Goal: Information Seeking & Learning: Compare options

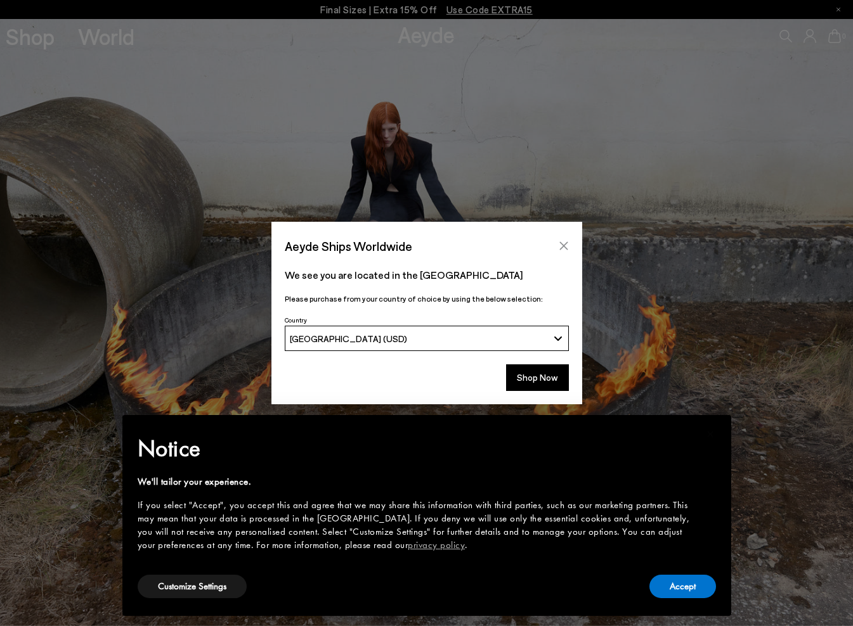
click at [557, 247] on button "Close" at bounding box center [563, 245] width 19 height 19
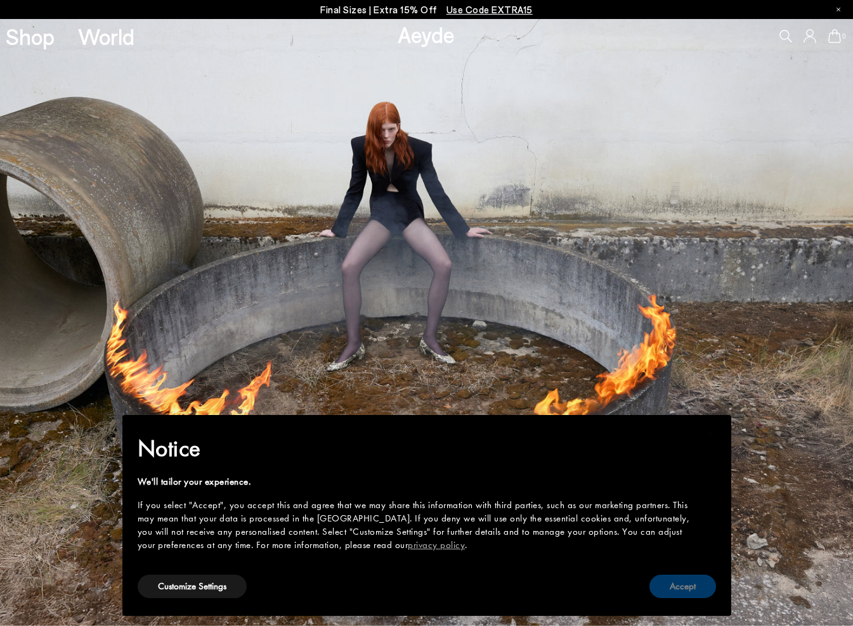
click at [672, 583] on button "Accept" at bounding box center [682, 586] width 67 height 23
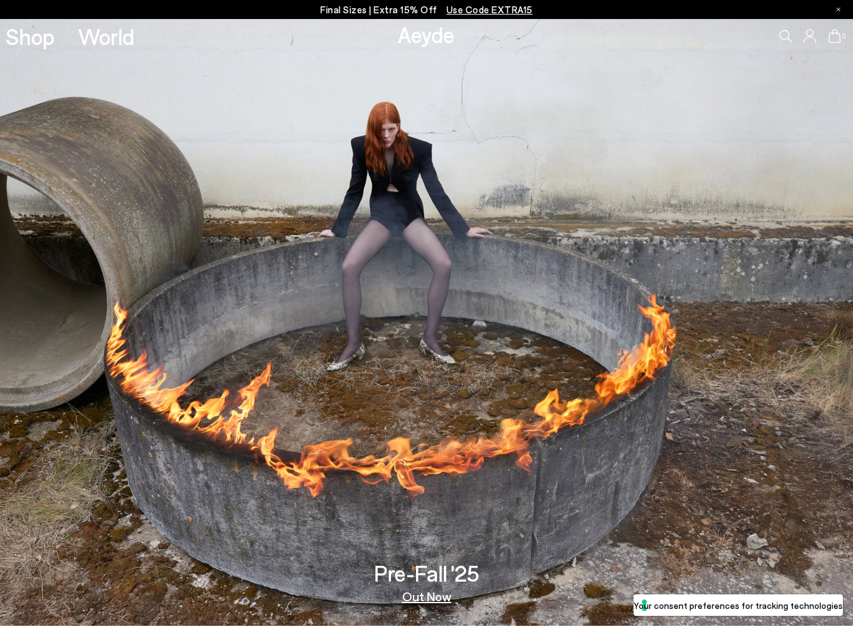
click at [440, 593] on link "Out Now" at bounding box center [426, 596] width 49 height 13
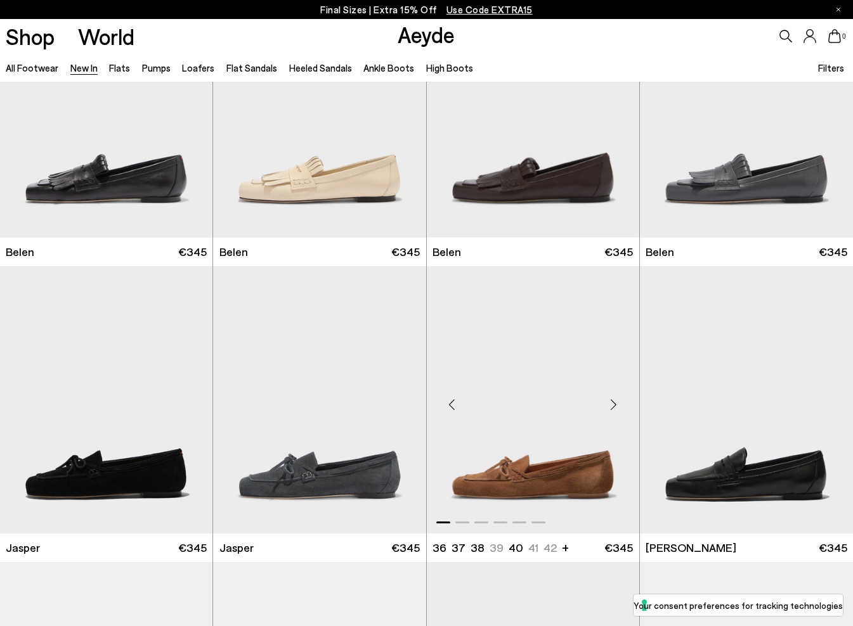
scroll to position [113, 0]
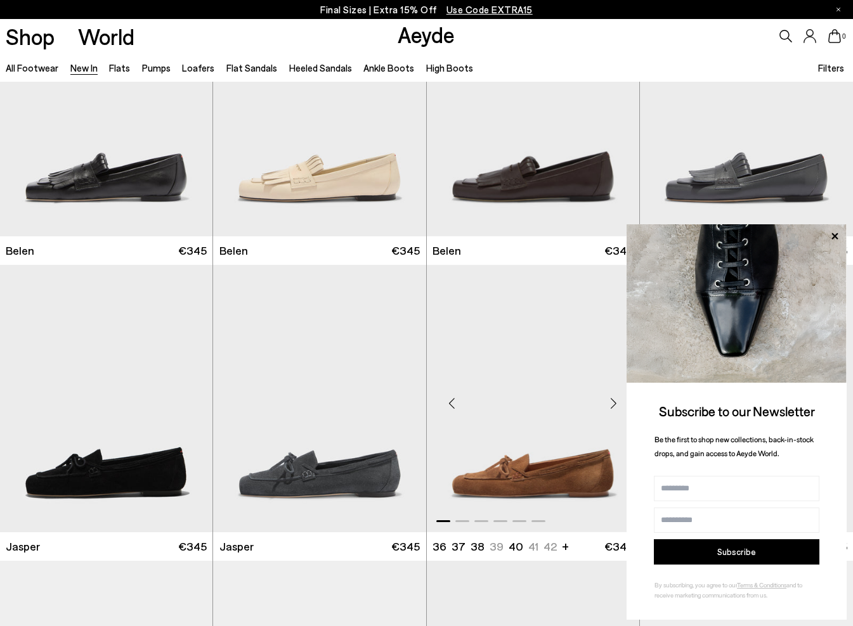
click at [564, 405] on img "1 / 6" at bounding box center [533, 399] width 212 height 268
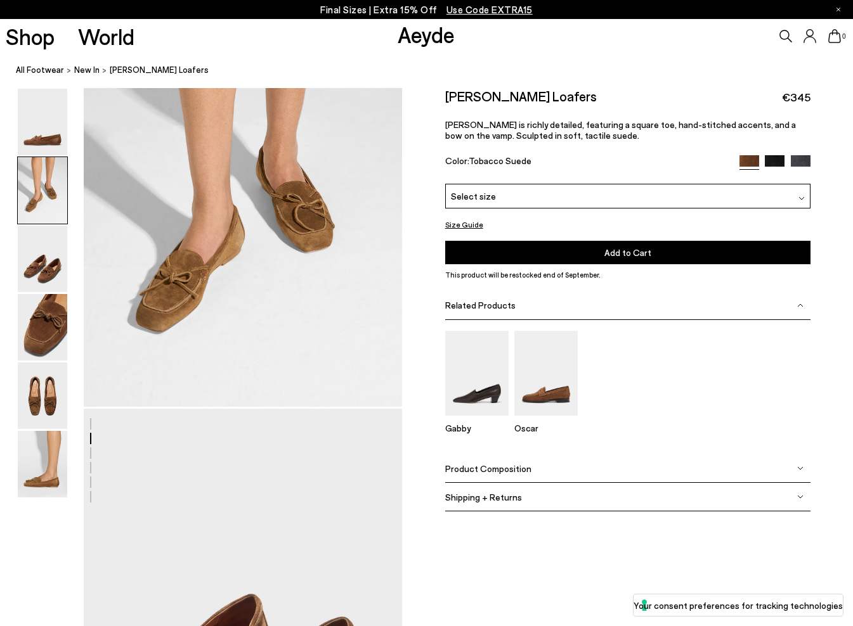
scroll to position [599, 0]
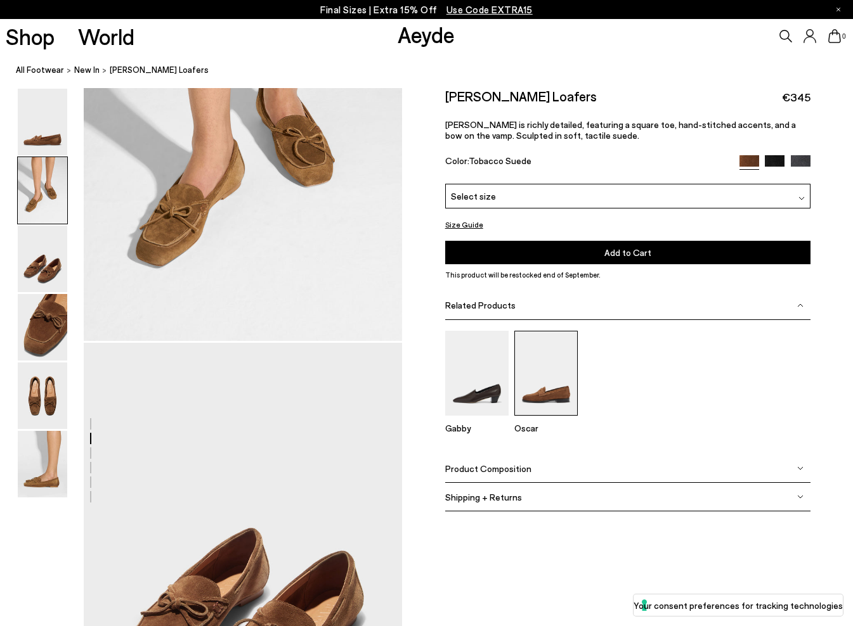
click at [559, 395] on img at bounding box center [545, 373] width 63 height 84
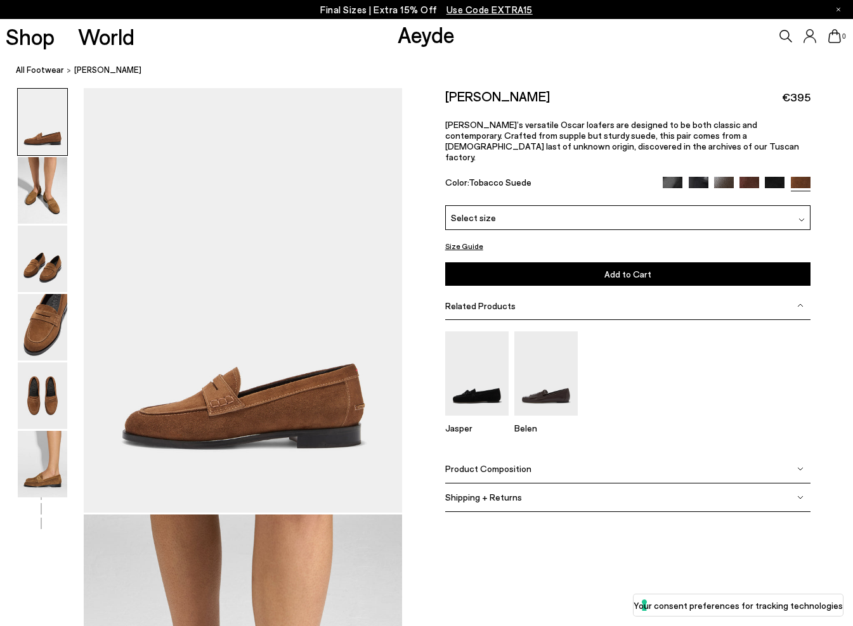
click at [559, 395] on img at bounding box center [545, 374] width 63 height 84
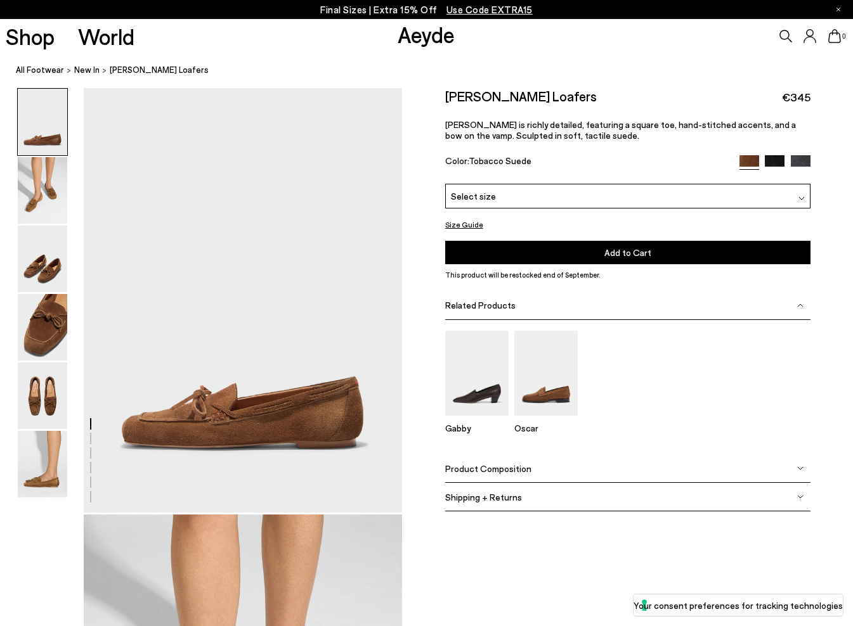
scroll to position [599, 0]
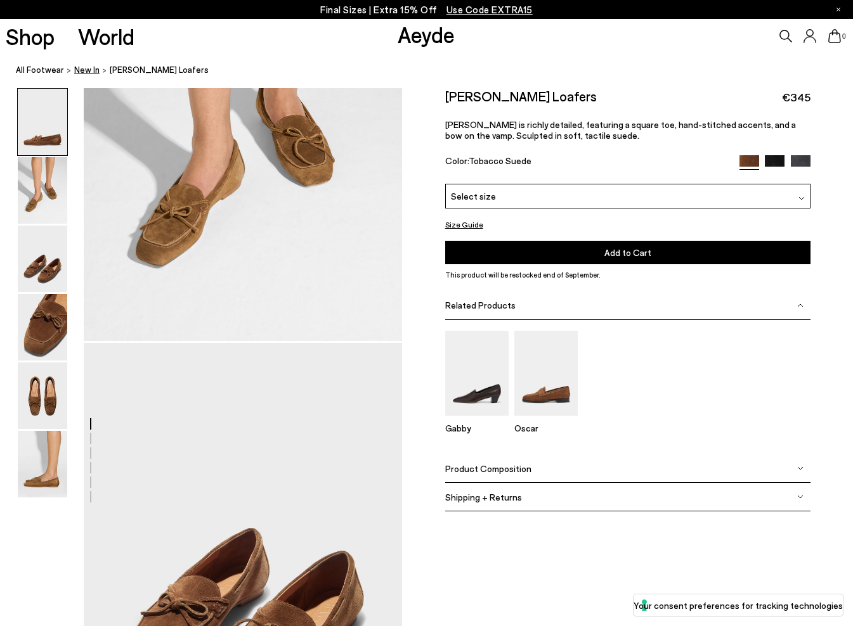
click at [77, 67] on span "New In" at bounding box center [86, 70] width 25 height 10
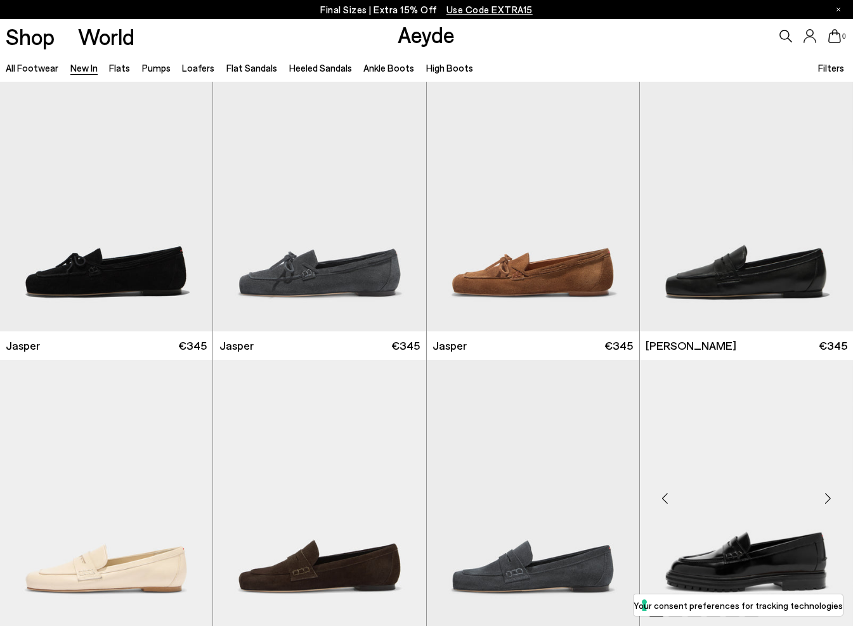
scroll to position [314, 0]
click at [571, 577] on img "1 / 6" at bounding box center [533, 494] width 212 height 268
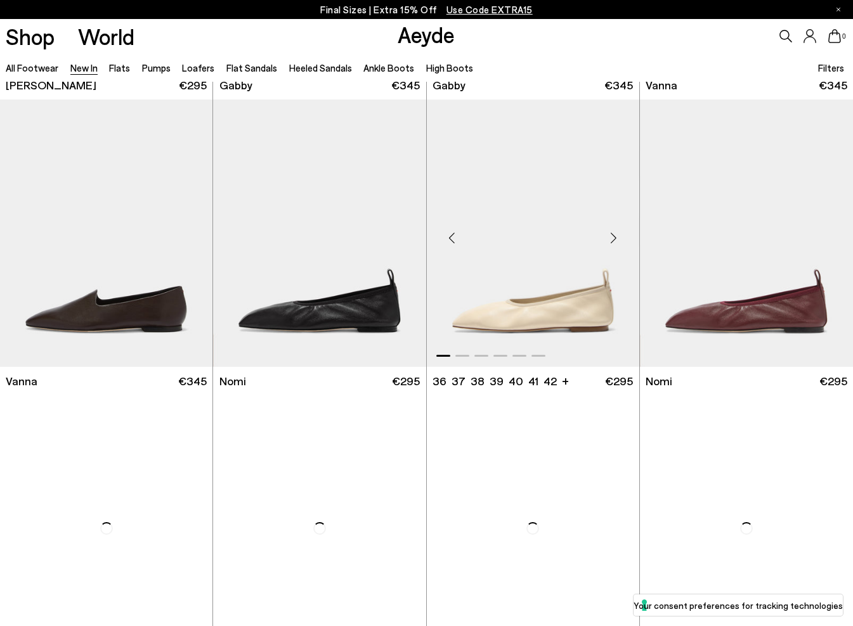
scroll to position [1764, 0]
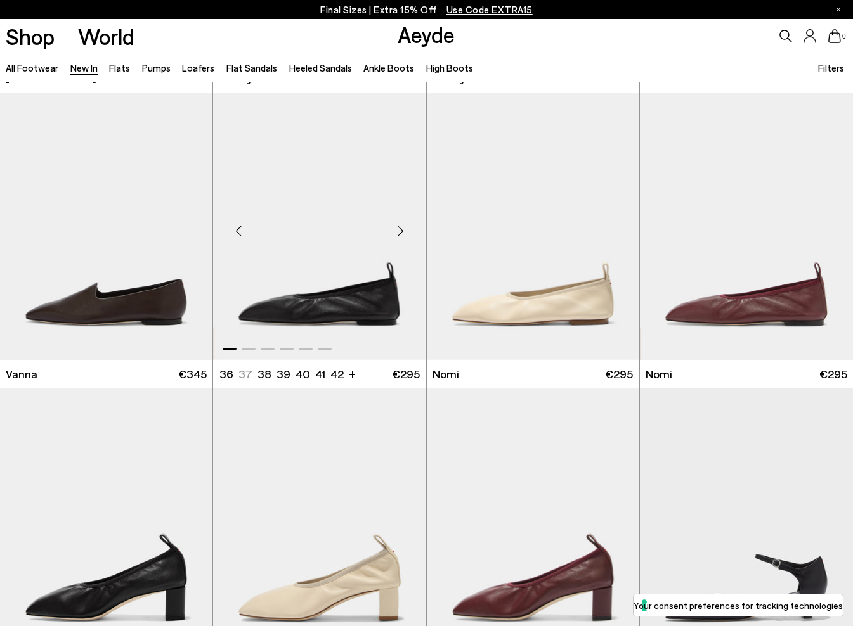
click at [363, 317] on img "1 / 6" at bounding box center [319, 227] width 212 height 268
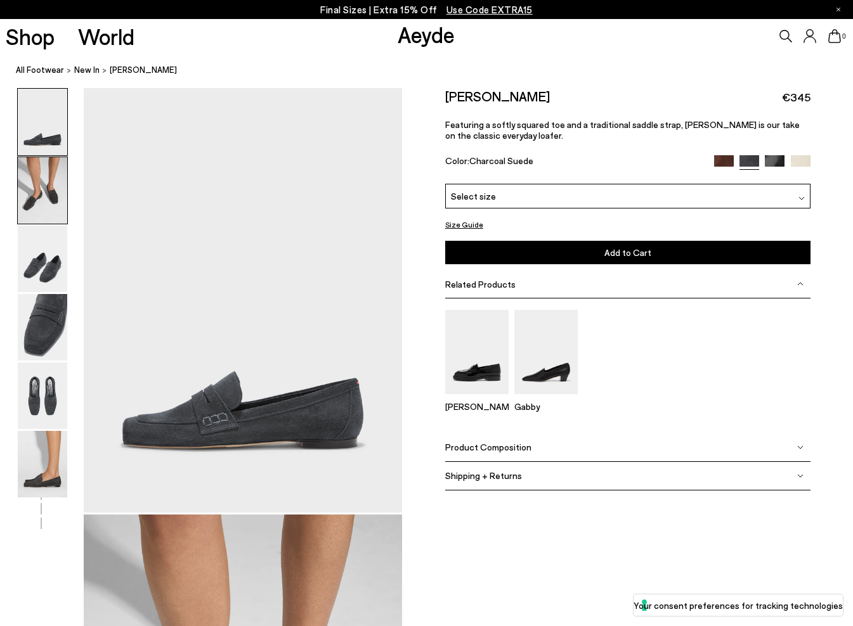
click at [40, 209] on img at bounding box center [42, 190] width 49 height 67
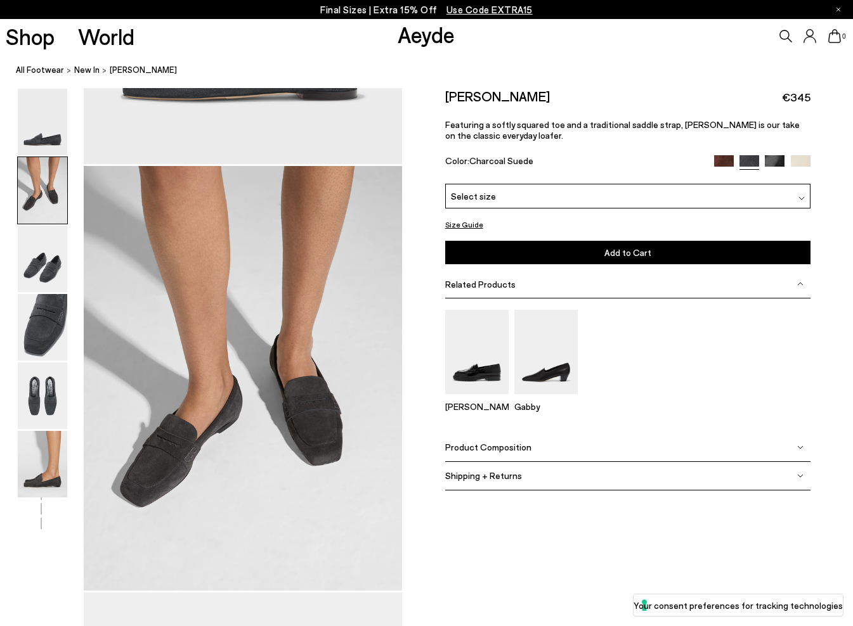
scroll to position [427, 0]
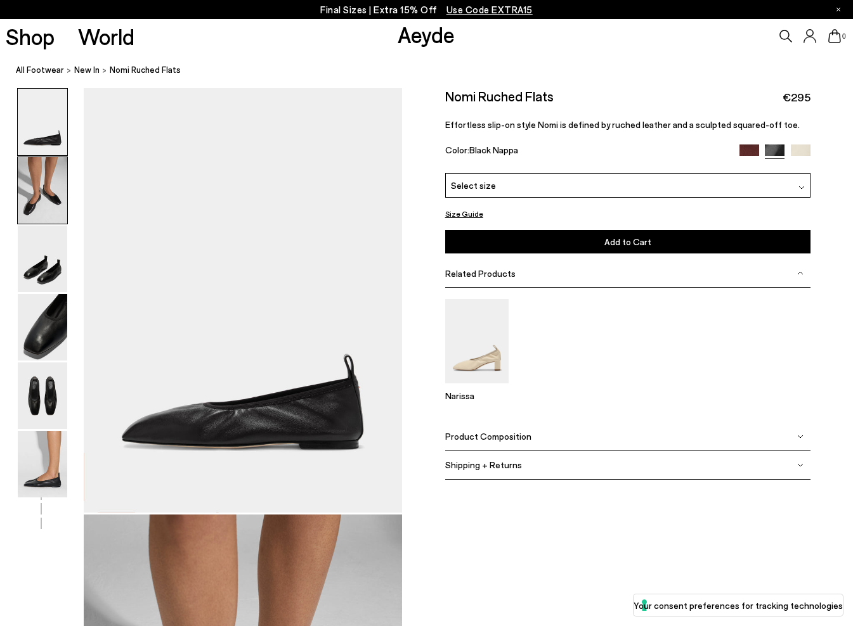
click at [55, 197] on img at bounding box center [42, 190] width 49 height 67
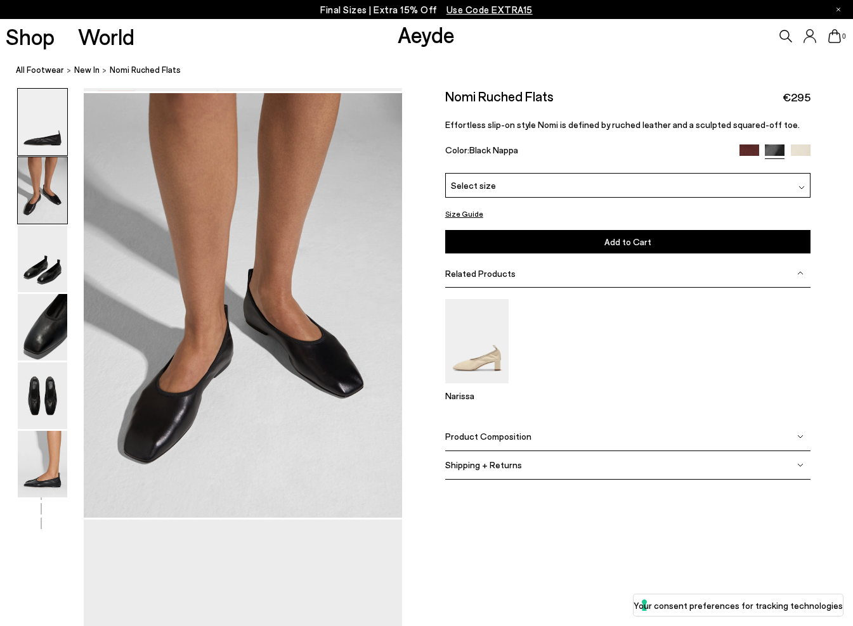
scroll to position [427, 0]
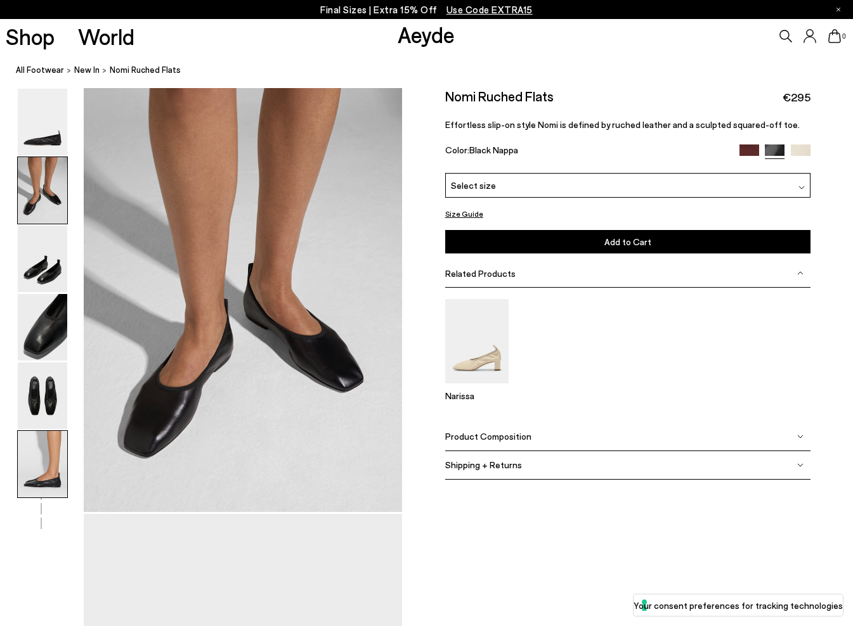
click at [49, 454] on img at bounding box center [42, 464] width 49 height 67
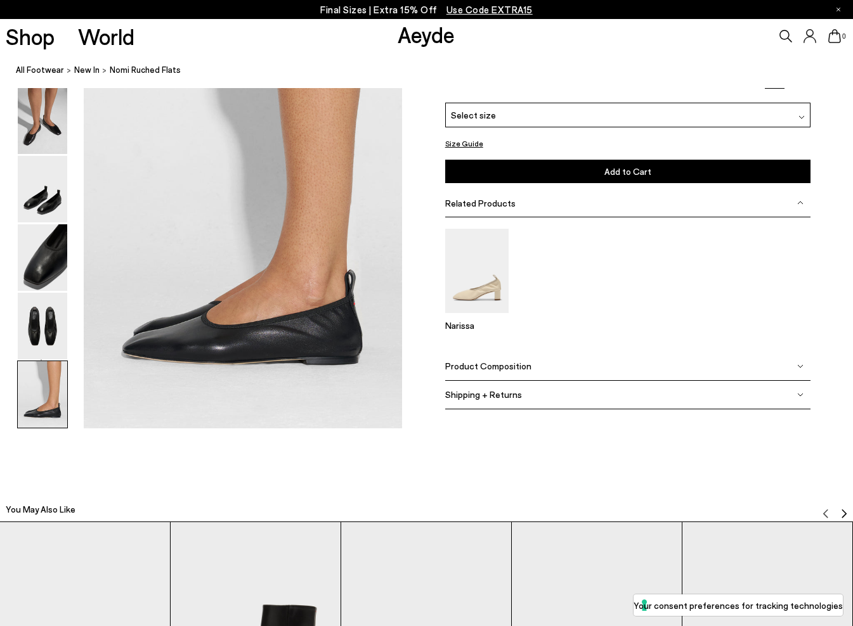
scroll to position [2221, 0]
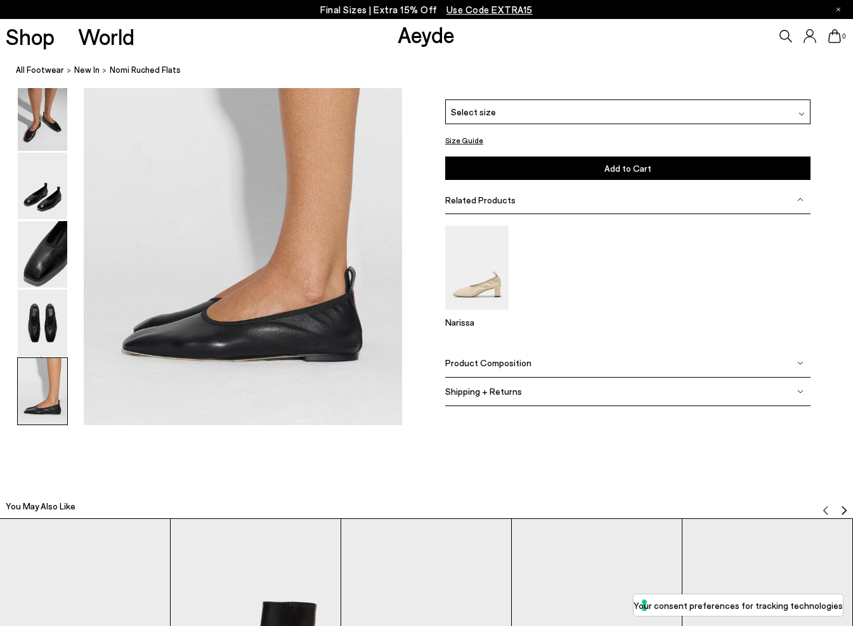
click at [41, 370] on img at bounding box center [42, 391] width 49 height 67
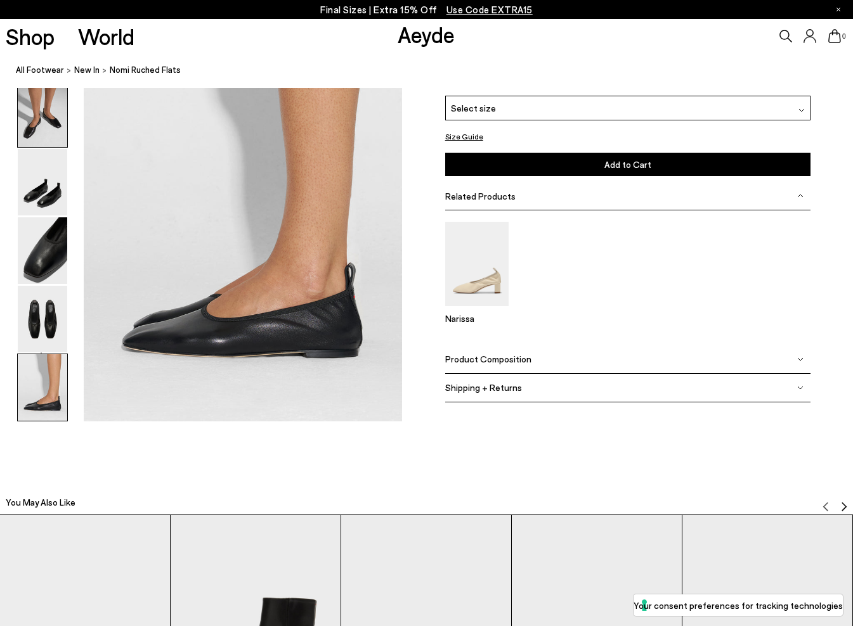
click at [28, 126] on img at bounding box center [42, 114] width 49 height 67
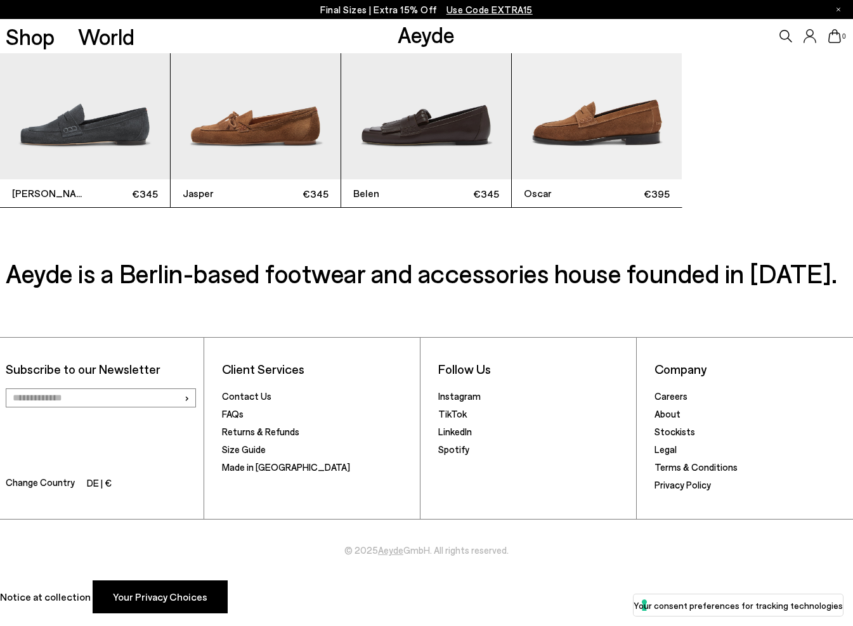
scroll to position [3146, 0]
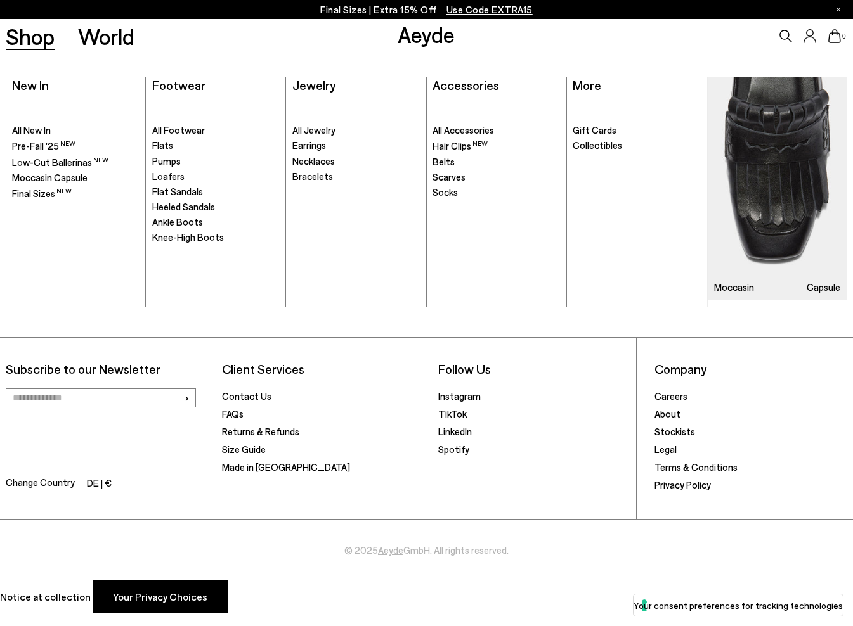
click at [79, 172] on span "Moccasin Capsule" at bounding box center [49, 177] width 75 height 11
click at [161, 219] on span "Ankle Boots" at bounding box center [177, 221] width 51 height 11
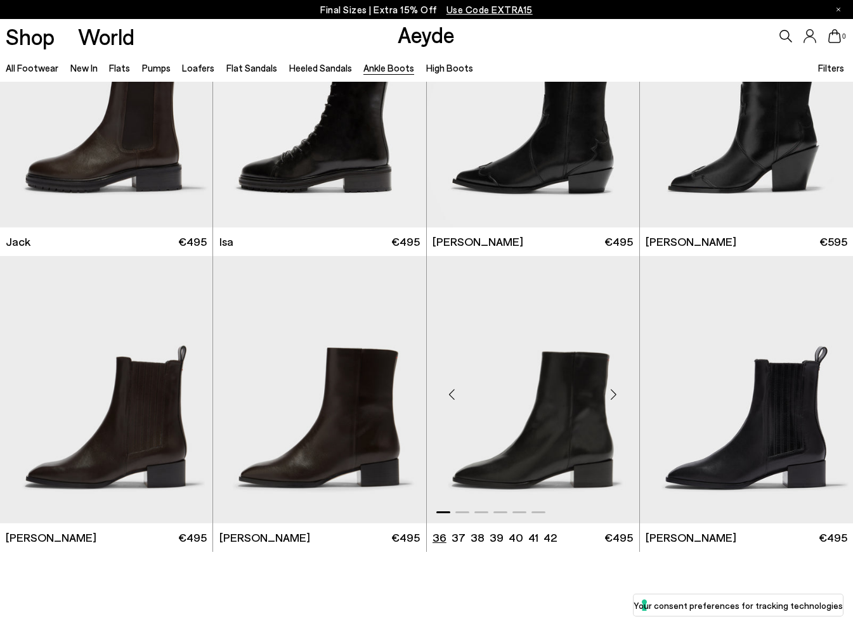
scroll to position [2187, 0]
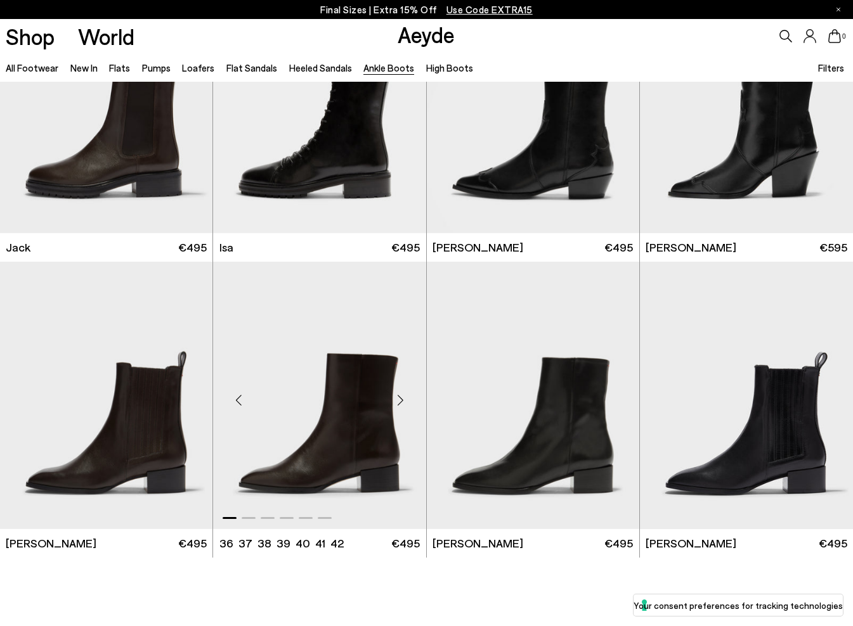
click at [385, 429] on img "1 / 6" at bounding box center [319, 396] width 212 height 268
click at [436, 66] on link "High Boots" at bounding box center [449, 67] width 47 height 11
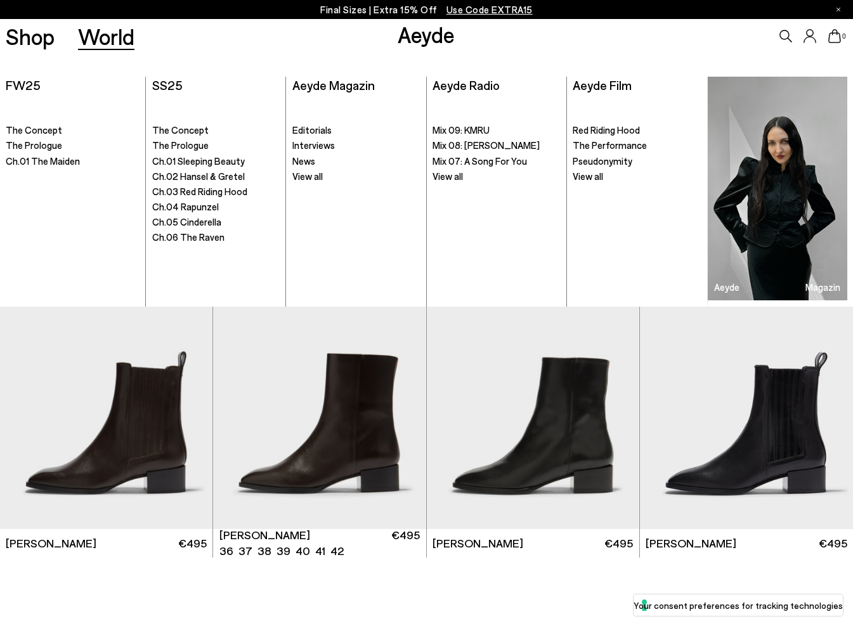
click at [256, 285] on ul ". The Concept The Prologue" at bounding box center [216, 202] width 128 height 209
click at [257, 286] on ul ". The Concept The Prologue" at bounding box center [216, 202] width 128 height 209
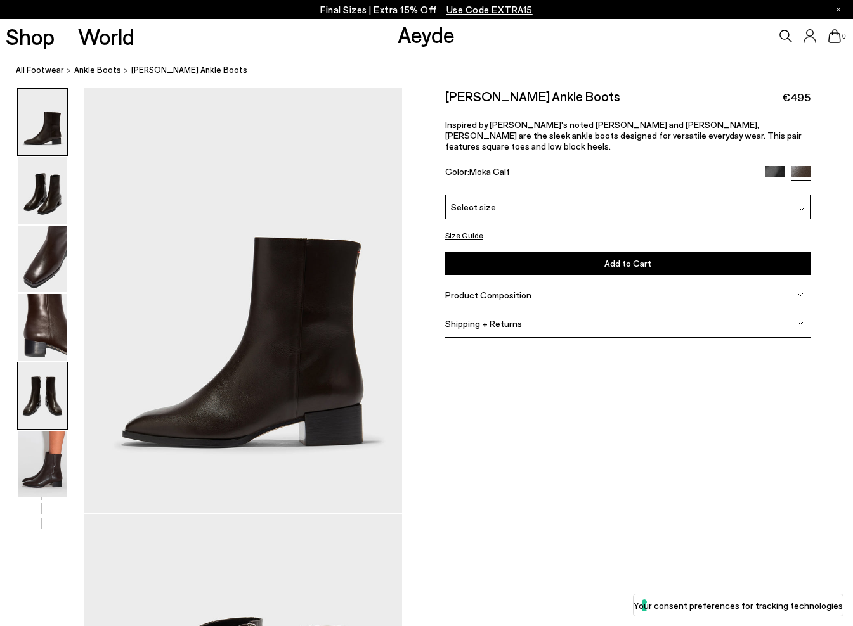
click at [39, 403] on img at bounding box center [42, 396] width 49 height 67
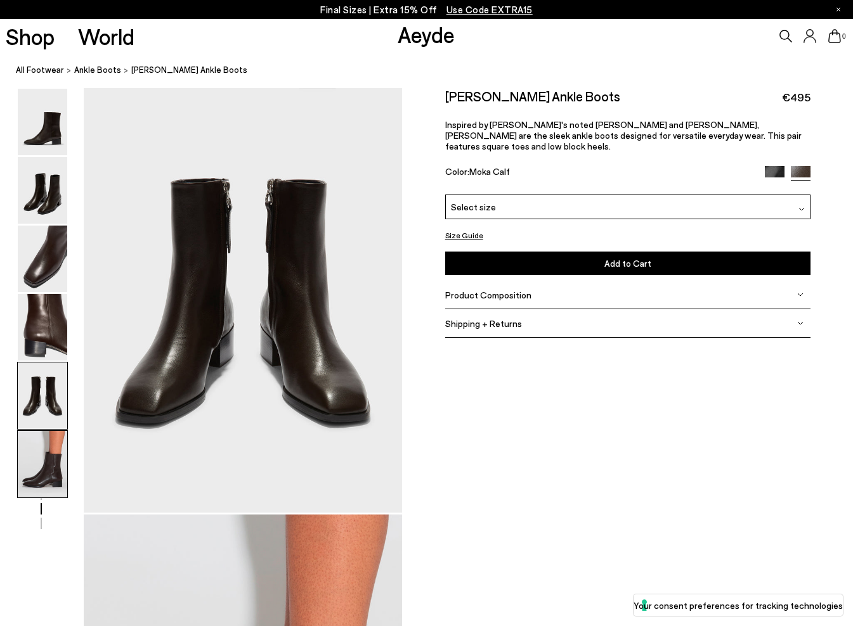
click at [46, 476] on img at bounding box center [42, 464] width 49 height 67
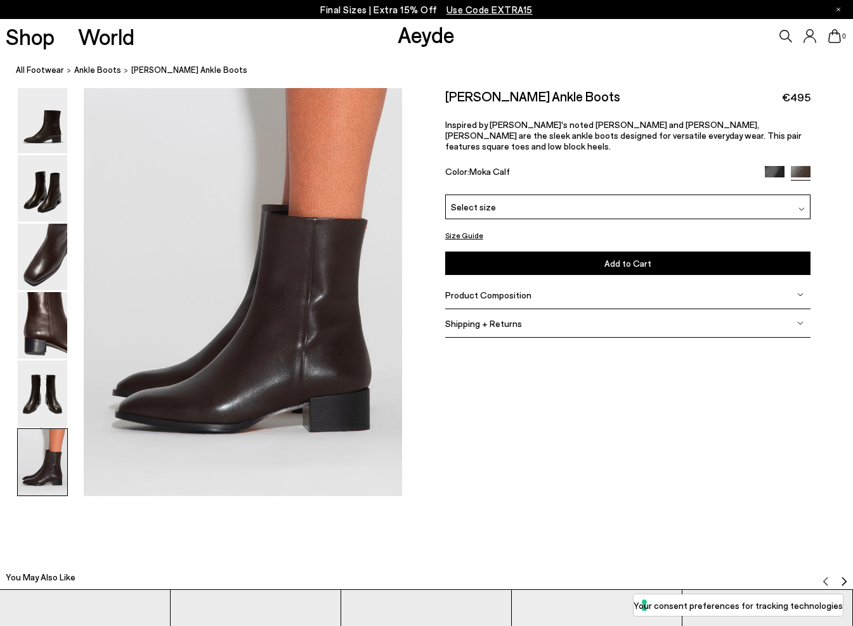
scroll to position [2221, 0]
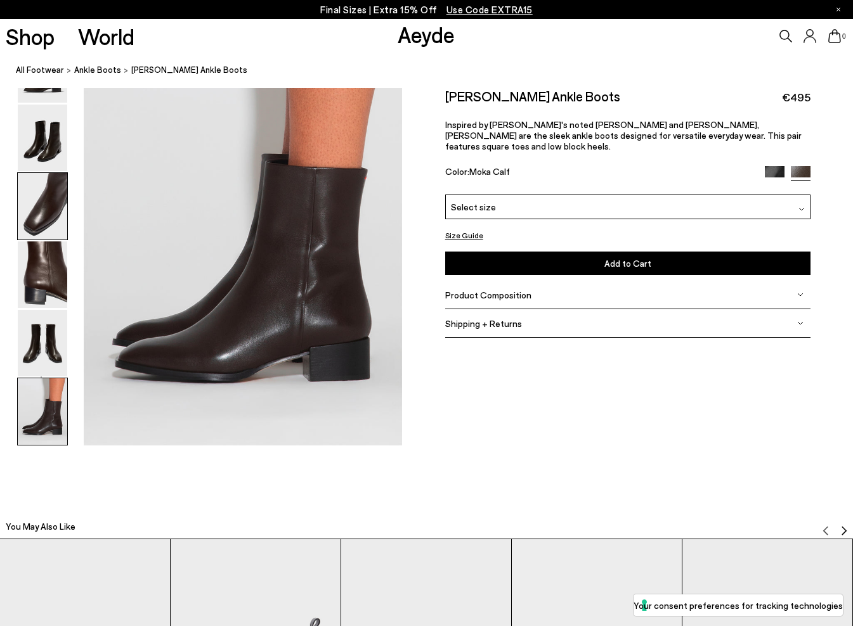
click at [51, 195] on img at bounding box center [42, 206] width 49 height 67
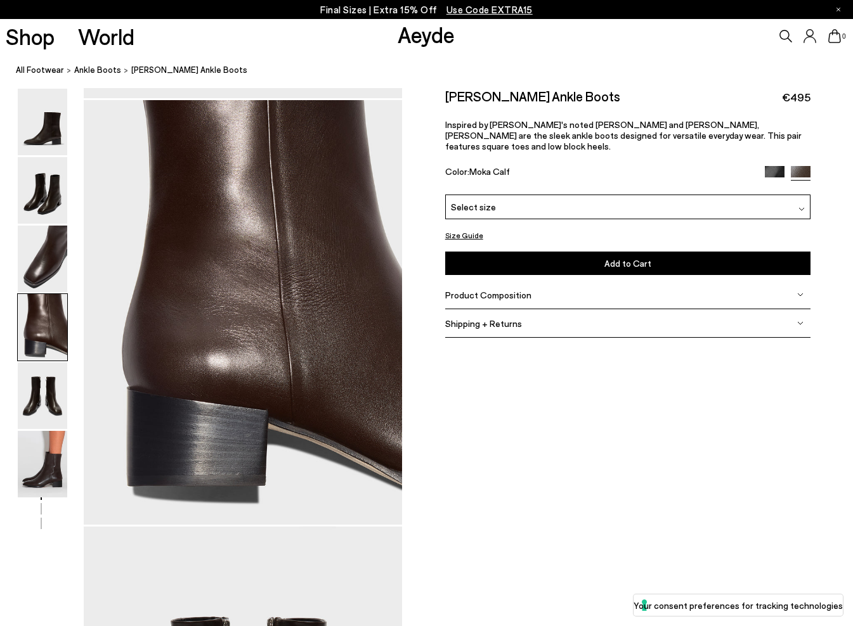
scroll to position [1300, 0]
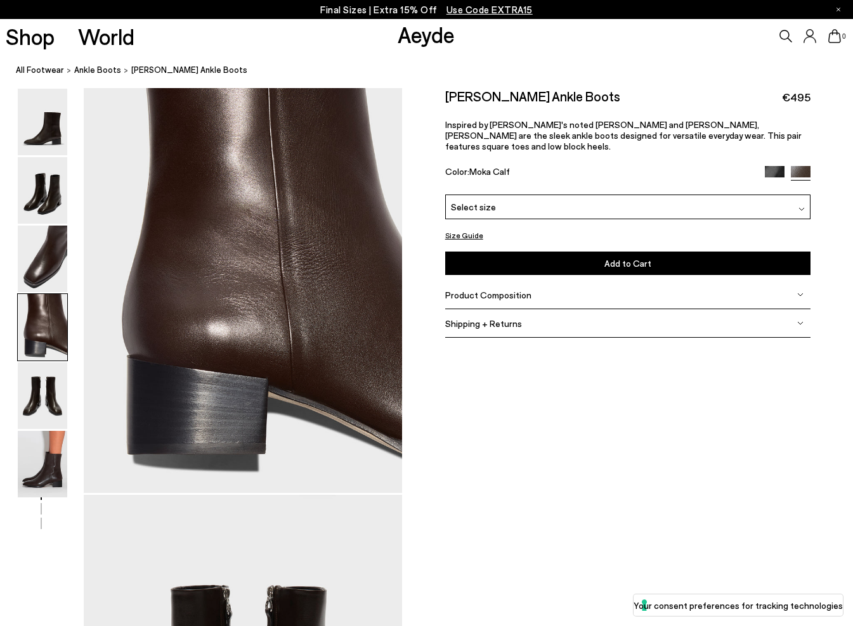
click at [800, 200] on div at bounding box center [801, 206] width 6 height 13
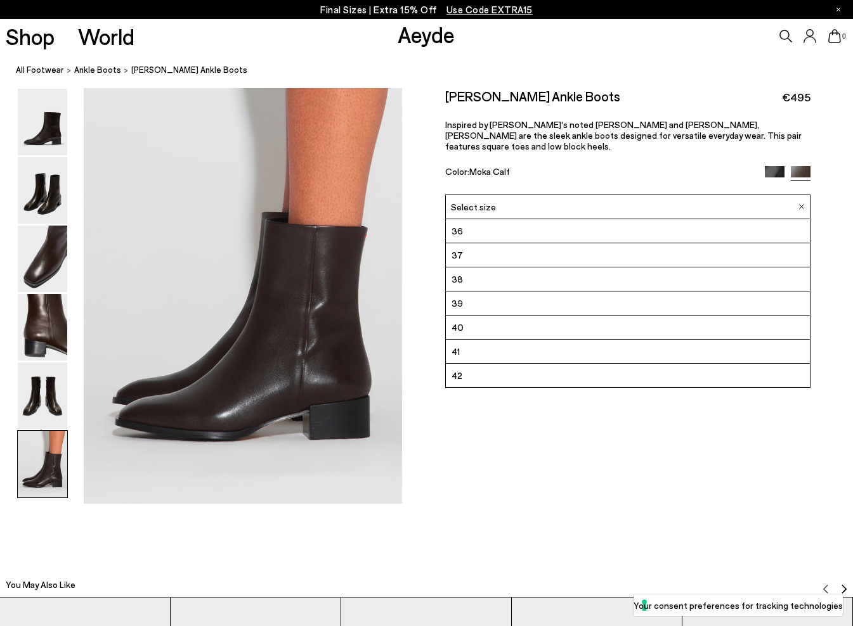
scroll to position [2152, 0]
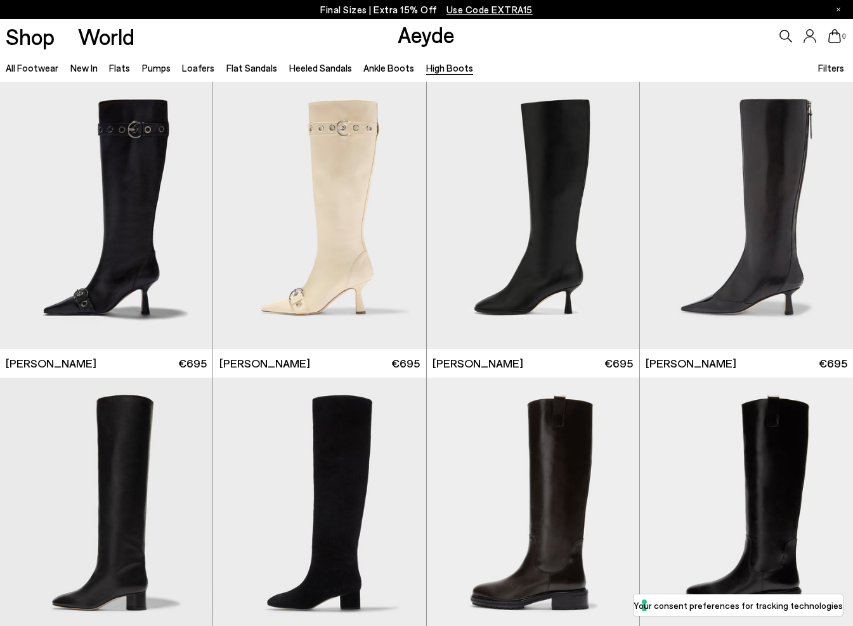
click at [437, 68] on link "High Boots" at bounding box center [449, 67] width 47 height 11
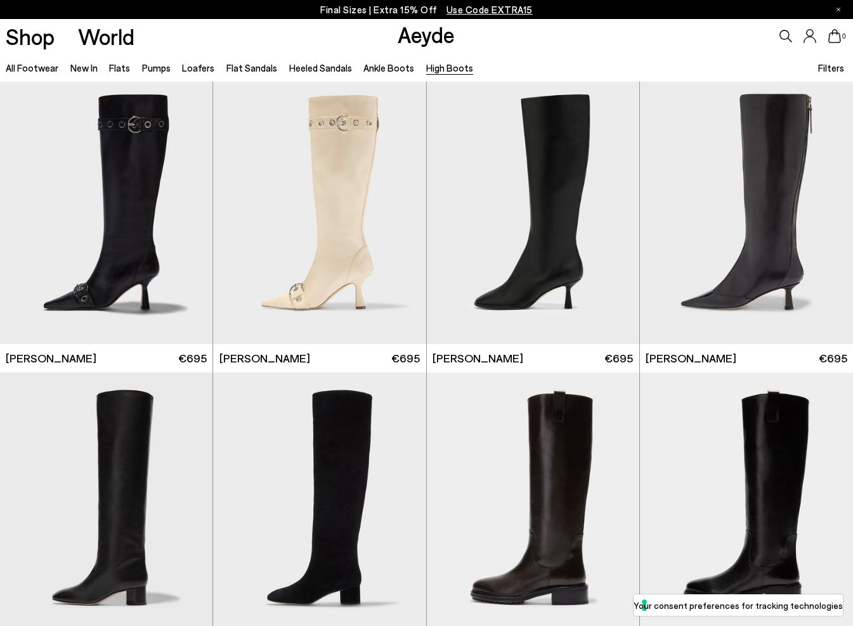
scroll to position [8, 0]
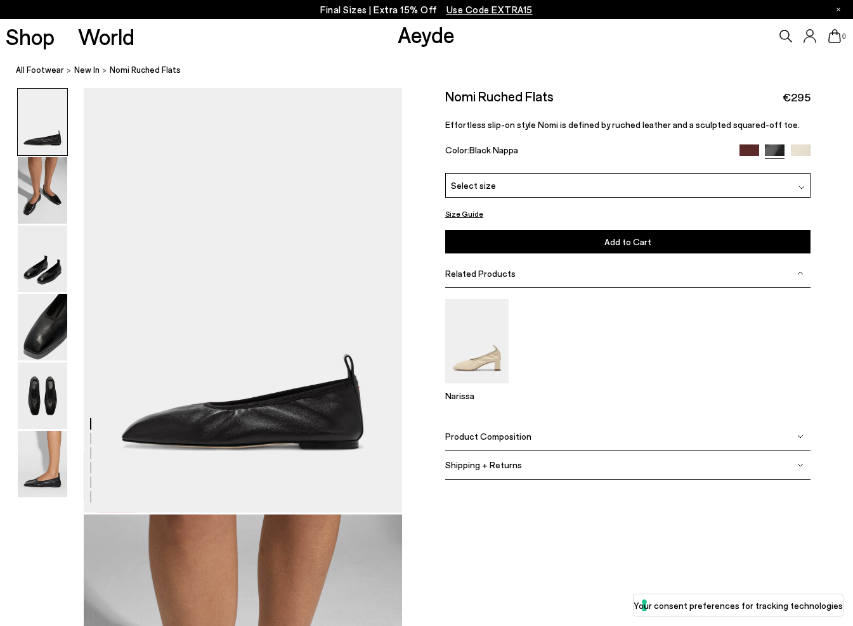
scroll to position [3146, 0]
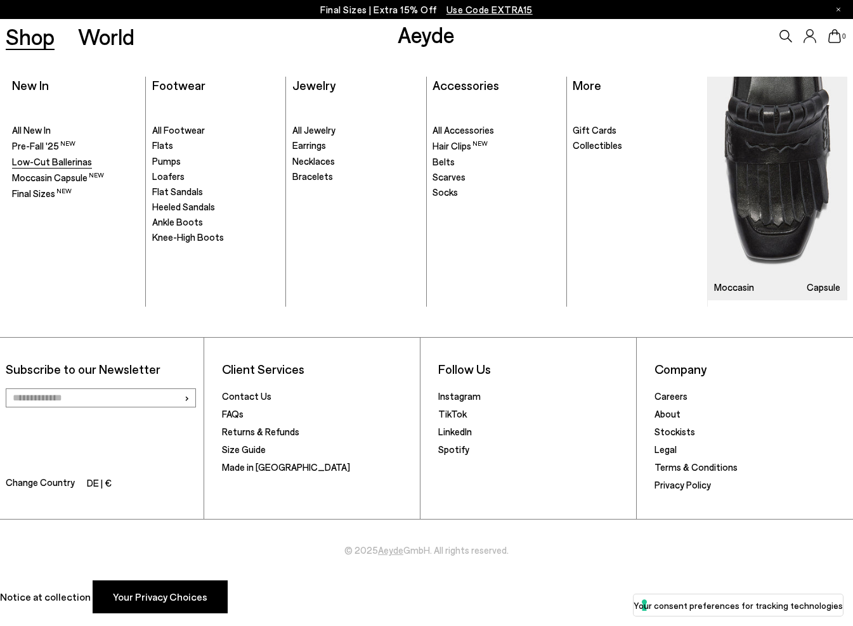
click at [34, 159] on span "Low-Cut Ballerinas" at bounding box center [52, 161] width 80 height 11
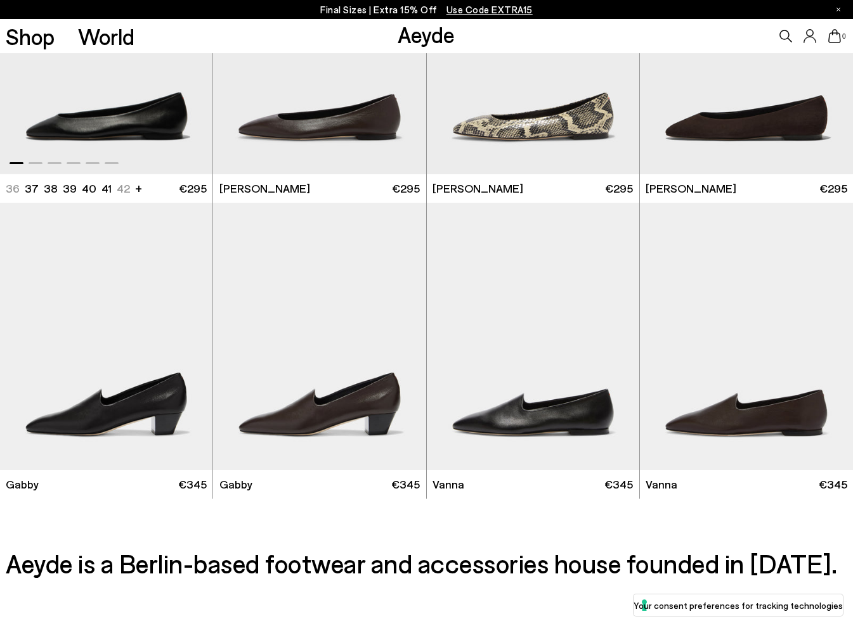
scroll to position [1212, 0]
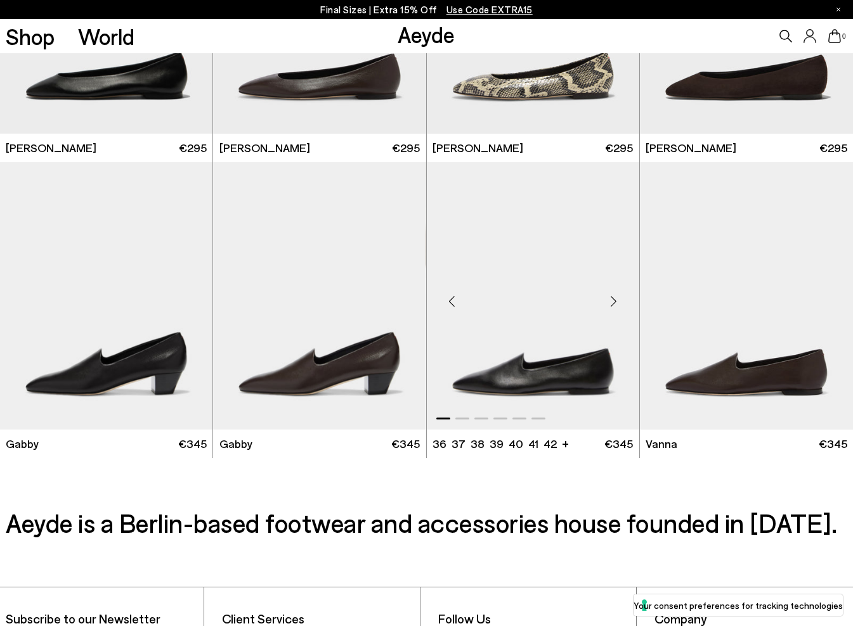
click at [560, 397] on img "1 / 6" at bounding box center [533, 296] width 212 height 268
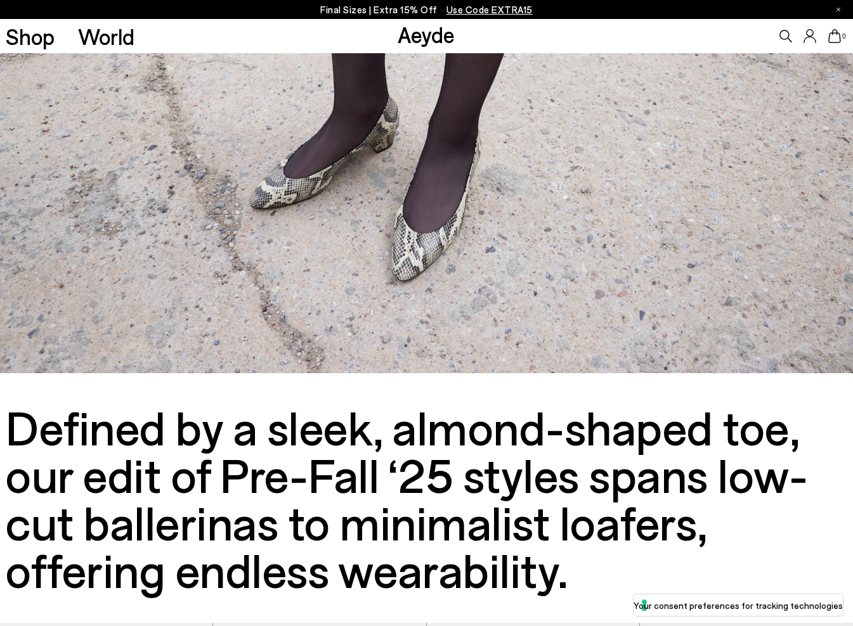
scroll to position [155, 0]
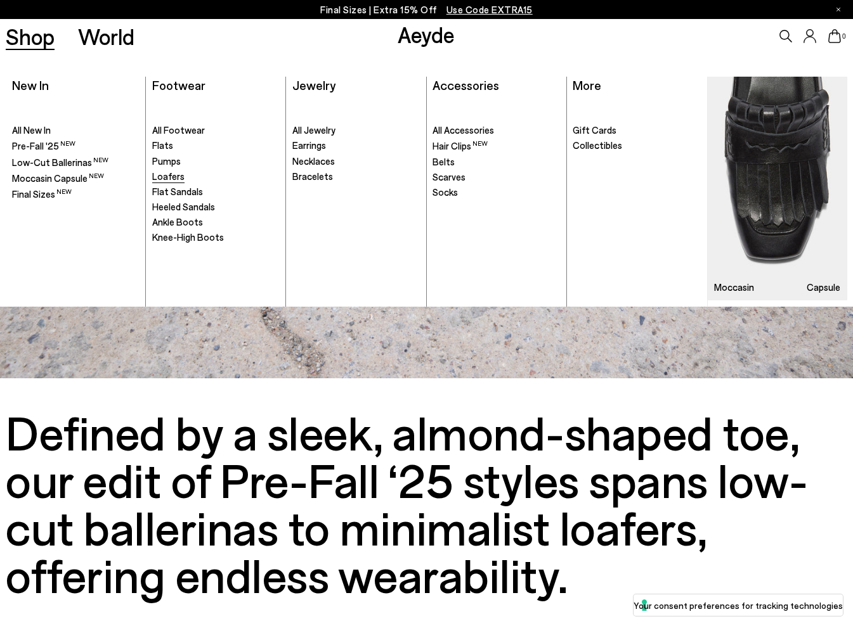
click at [160, 177] on span "Loafers" at bounding box center [168, 176] width 32 height 11
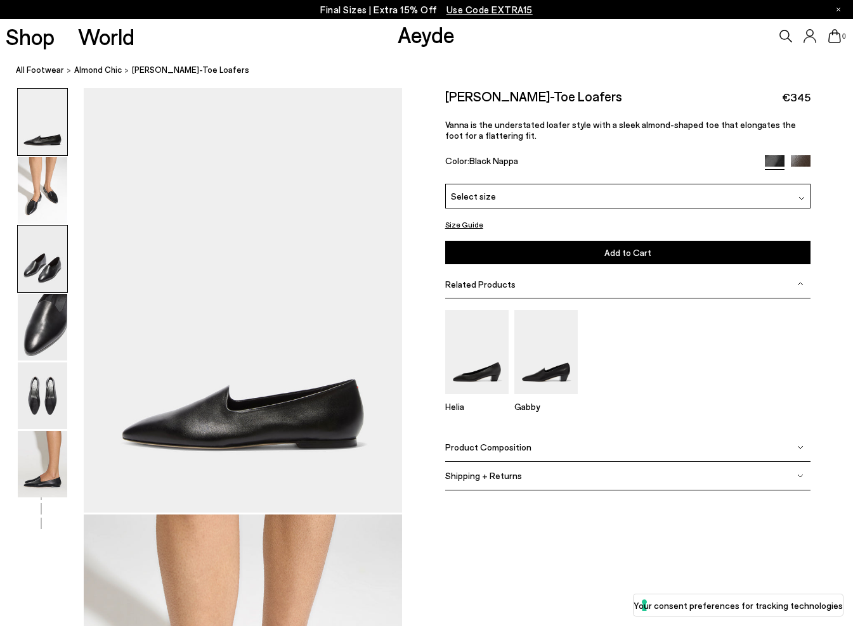
click at [49, 273] on img at bounding box center [42, 259] width 49 height 67
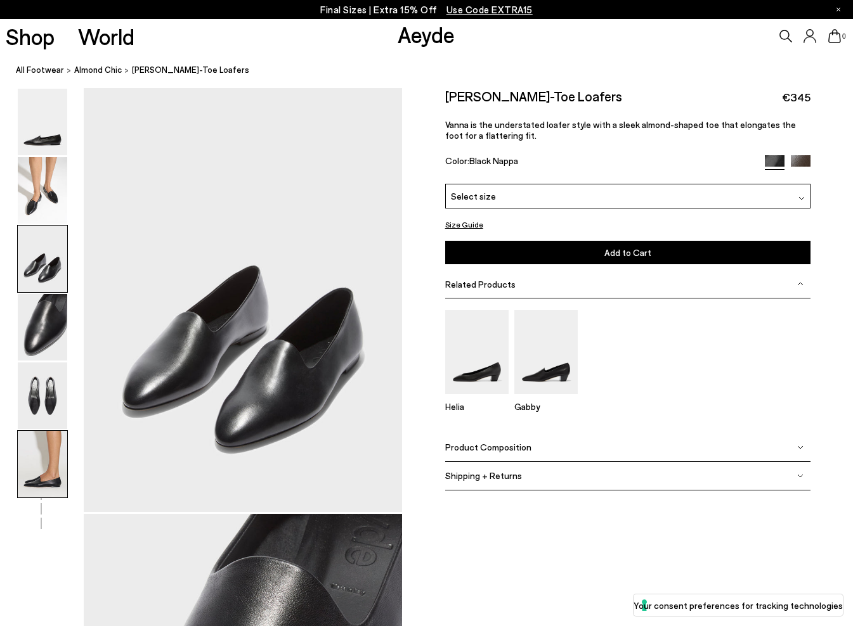
click at [46, 479] on img at bounding box center [42, 464] width 49 height 67
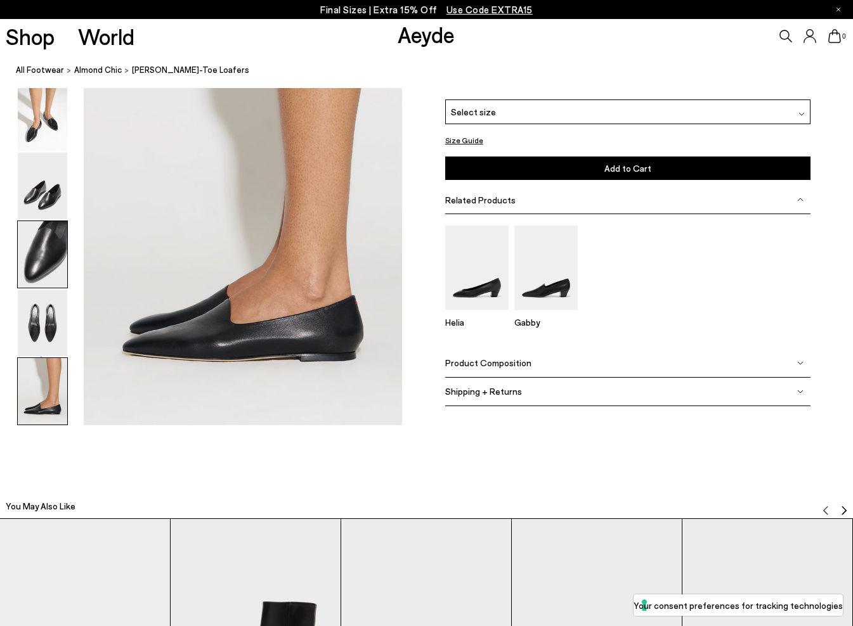
click at [63, 256] on img at bounding box center [42, 254] width 49 height 67
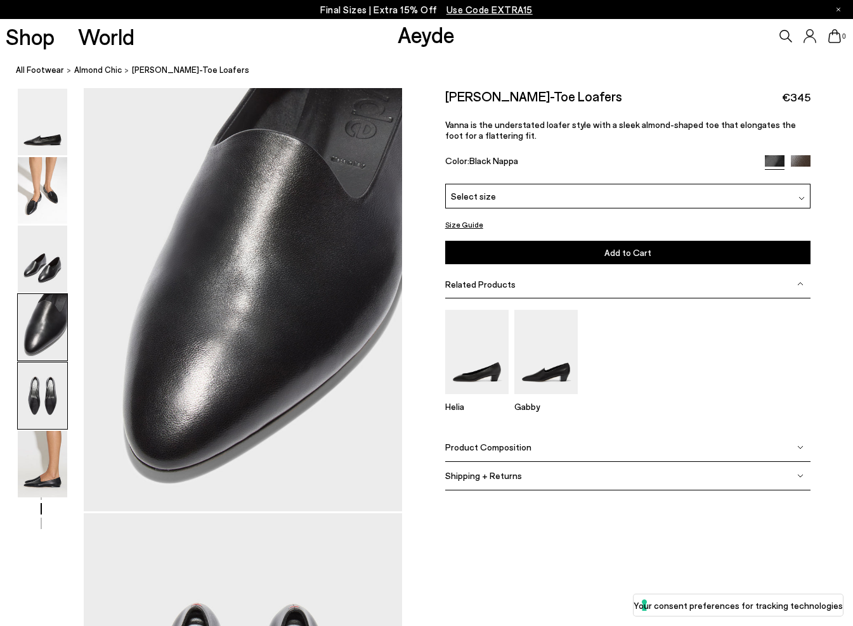
scroll to position [1281, 0]
click at [41, 196] on img at bounding box center [42, 190] width 49 height 67
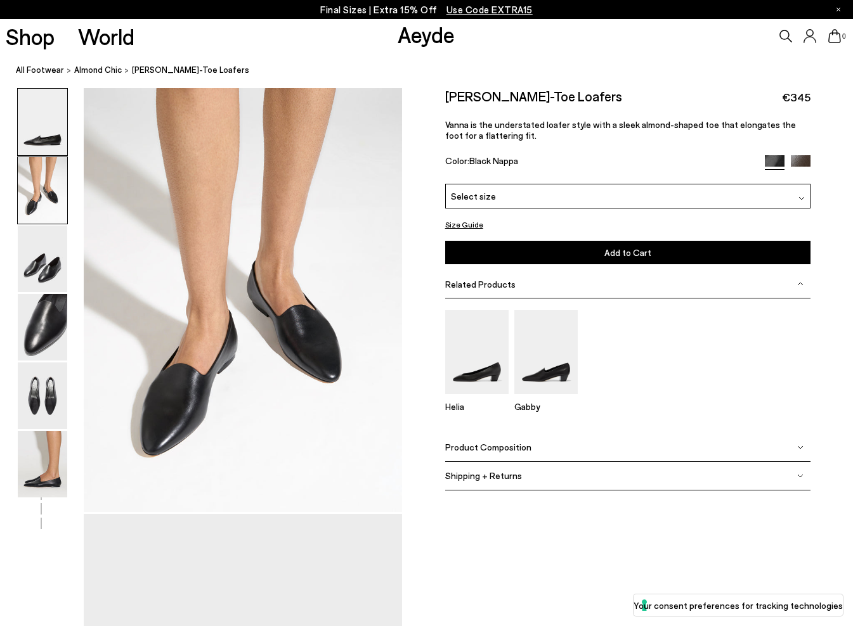
click at [56, 145] on img at bounding box center [42, 122] width 49 height 67
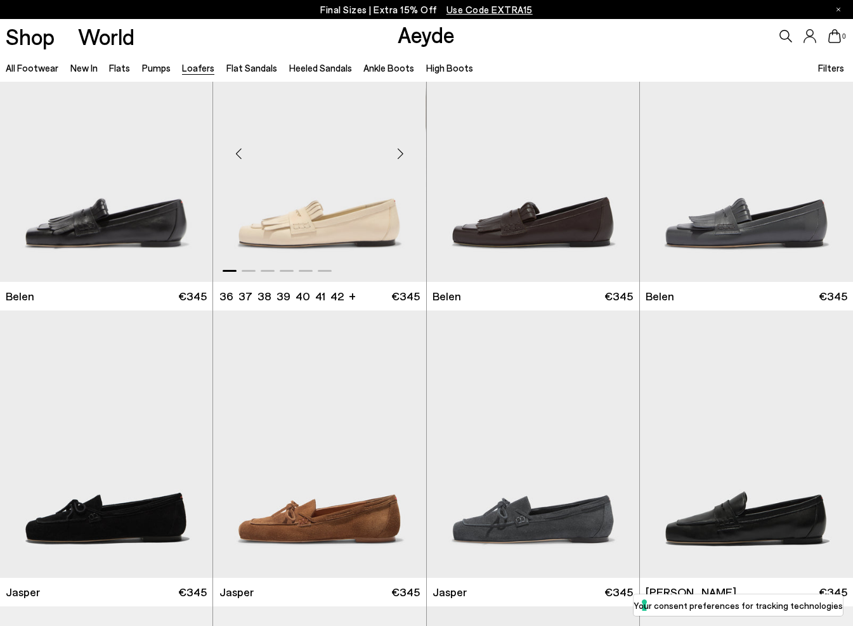
scroll to position [97, 0]
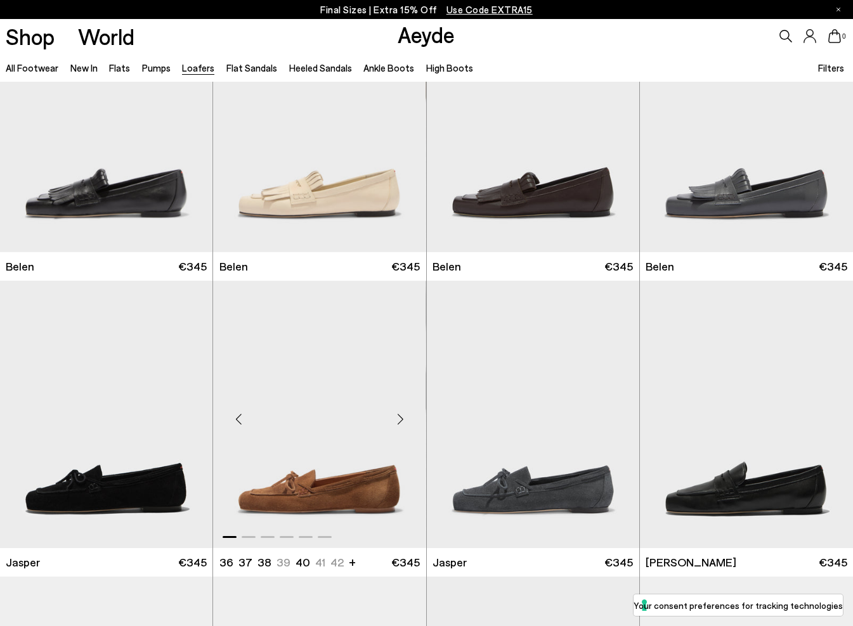
click at [290, 314] on img "1 / 6" at bounding box center [319, 415] width 212 height 268
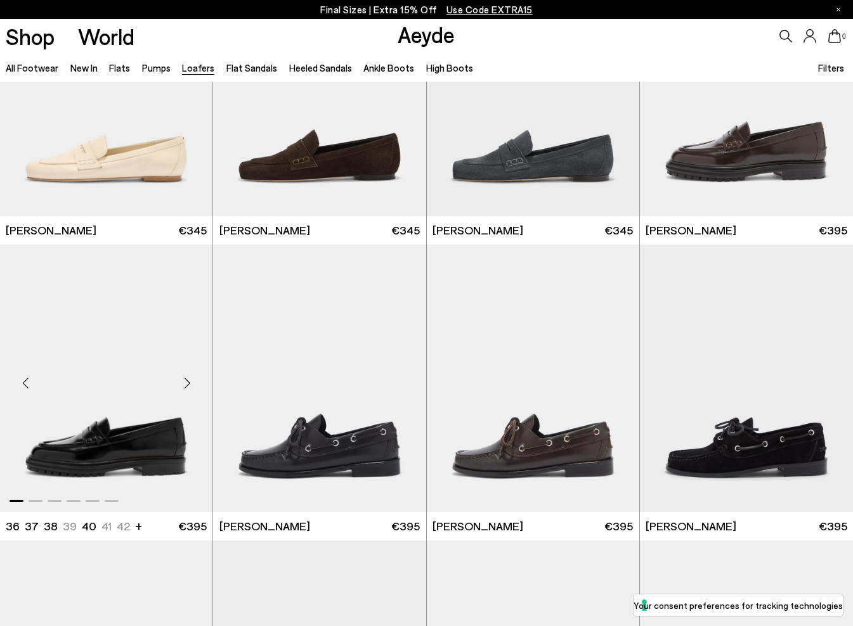
scroll to position [730, 0]
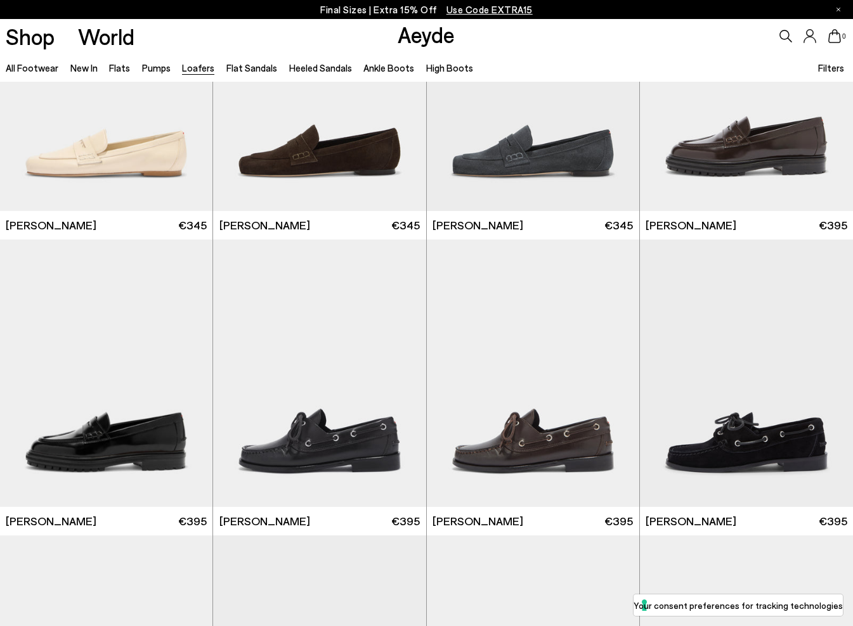
click at [331, 167] on img "1 / 6" at bounding box center [319, 78] width 212 height 268
